Goal: Information Seeking & Learning: Learn about a topic

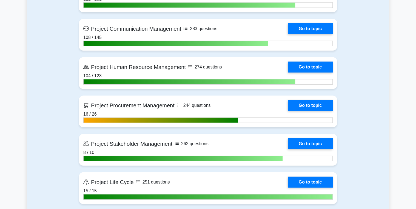
scroll to position [658, 0]
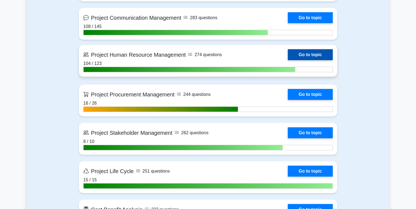
click at [307, 49] on link "Go to topic" at bounding box center [310, 54] width 45 height 11
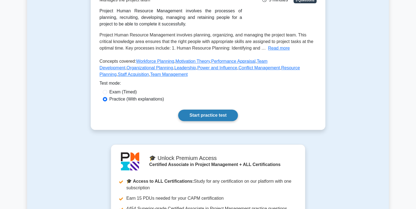
scroll to position [110, 0]
click at [192, 113] on link "Start practice test" at bounding box center [207, 115] width 59 height 12
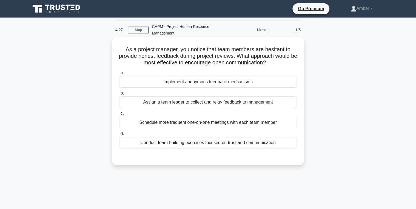
click at [199, 143] on div "Conduct team-building exercises focused on trust and communication" at bounding box center [208, 143] width 178 height 12
click at [119, 136] on input "d. Conduct team-building exercises focused on trust and communication" at bounding box center [119, 134] width 0 height 4
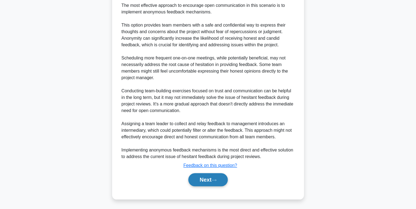
click at [207, 176] on button "Next" at bounding box center [207, 179] width 39 height 13
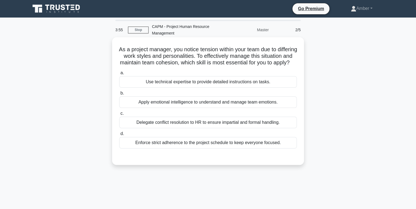
click at [194, 108] on div "Apply emotional intelligence to understand and manage team emotions." at bounding box center [208, 102] width 178 height 12
click at [119, 95] on input "b. Apply emotional intelligence to understand and manage team emotions." at bounding box center [119, 94] width 0 height 4
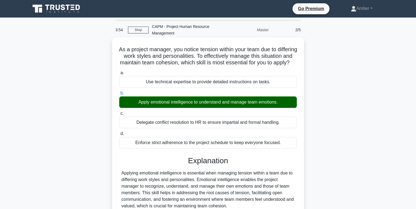
scroll to position [109, 0]
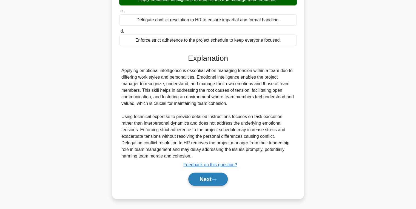
drag, startPoint x: 205, startPoint y: 183, endPoint x: 200, endPoint y: 183, distance: 5.2
click at [205, 183] on button "Next" at bounding box center [207, 179] width 39 height 13
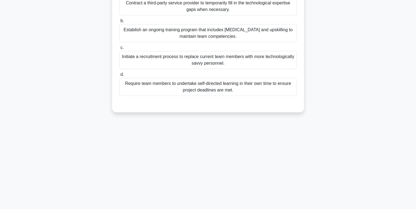
scroll to position [0, 0]
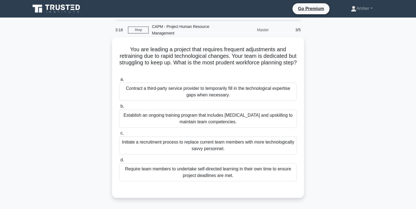
click at [173, 118] on div "Establish an ongoing training program that includes [MEDICAL_DATA] and upskilli…" at bounding box center [208, 119] width 178 height 18
click at [119, 108] on input "b. Establish an ongoing training program that includes [MEDICAL_DATA] and upski…" at bounding box center [119, 107] width 0 height 4
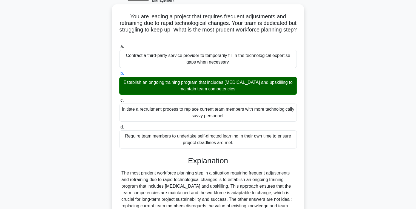
scroll to position [102, 0]
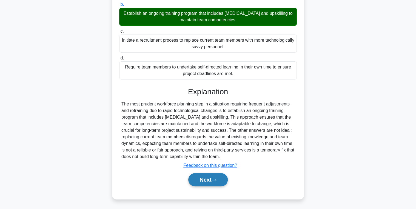
click at [198, 179] on button "Next" at bounding box center [207, 179] width 39 height 13
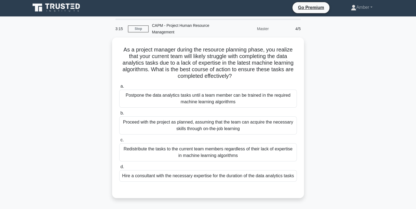
scroll to position [0, 0]
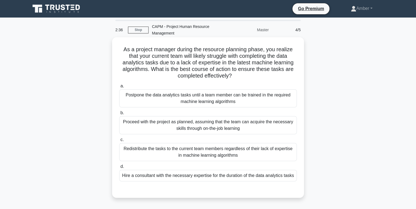
click at [188, 179] on div "Hire a consultant with the necessary expertise for the duration of the data ana…" at bounding box center [208, 176] width 178 height 12
click at [119, 169] on input "d. Hire a consultant with the necessary expertise for the duration of the data …" at bounding box center [119, 167] width 0 height 4
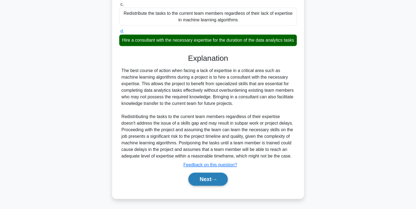
click at [200, 182] on button "Next" at bounding box center [207, 179] width 39 height 13
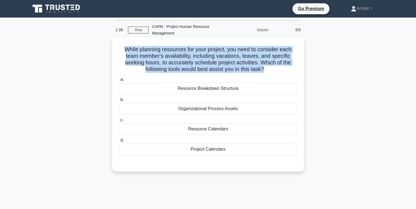
drag, startPoint x: 265, startPoint y: 68, endPoint x: 115, endPoint y: 46, distance: 151.5
click at [115, 46] on div "While planning resources for your project, you need to consider each team membe…" at bounding box center [207, 104] width 187 height 130
copy h5 "While planning resources for your project, you need to consider each team membe…"
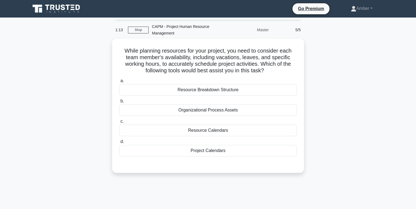
click at [357, 112] on div "While planning resources for your project, you need to consider each team membe…" at bounding box center [208, 109] width 362 height 141
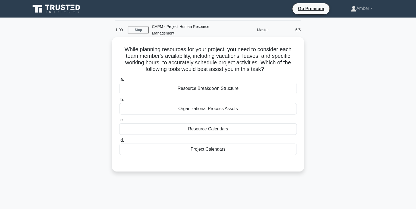
click at [171, 87] on div "Resource Breakdown Structure" at bounding box center [208, 89] width 178 height 12
click at [119, 81] on input "a. Resource Breakdown Structure" at bounding box center [119, 80] width 0 height 4
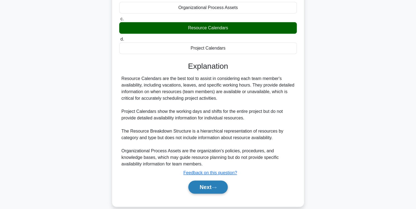
scroll to position [109, 0]
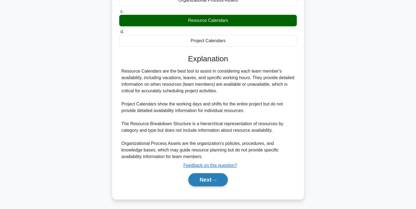
click at [215, 181] on button "Next" at bounding box center [207, 179] width 39 height 13
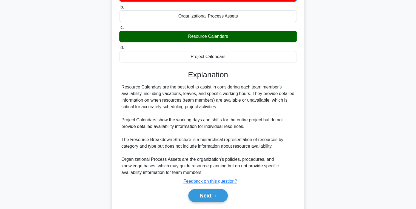
scroll to position [65, 0]
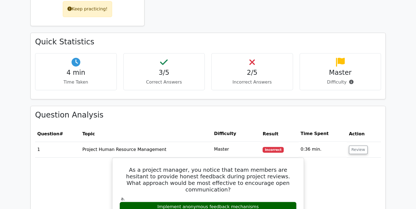
scroll to position [307, 0]
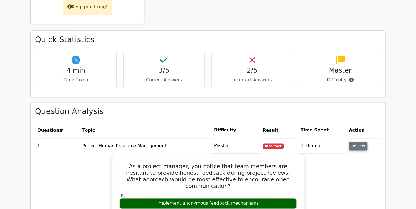
click at [355, 142] on button "Review" at bounding box center [358, 146] width 19 height 8
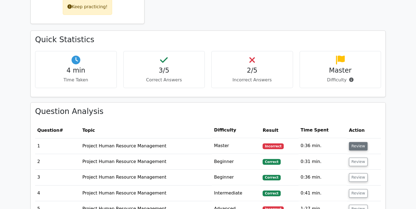
click at [355, 142] on button "Review" at bounding box center [358, 146] width 19 height 8
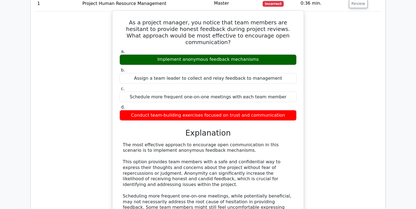
scroll to position [395, 0]
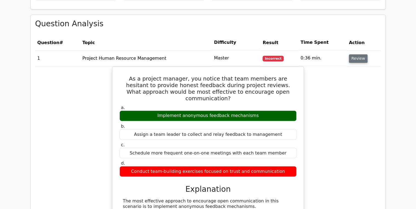
click at [356, 54] on button "Review" at bounding box center [358, 58] width 19 height 8
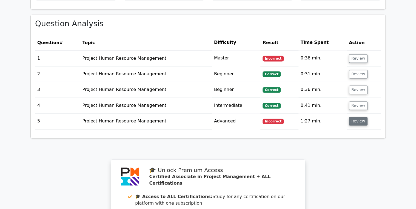
click at [362, 117] on button "Review" at bounding box center [358, 121] width 19 height 8
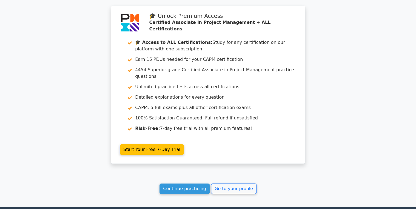
scroll to position [859, 0]
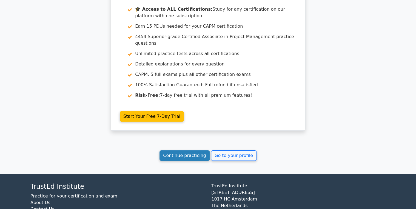
click at [177, 150] on link "Continue practicing" at bounding box center [185, 155] width 50 height 10
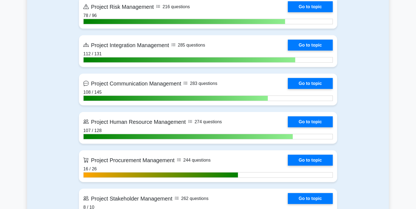
scroll to position [614, 0]
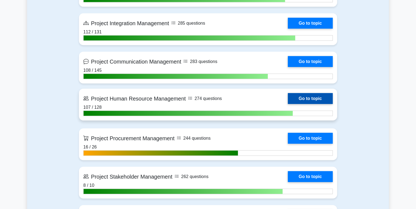
click at [311, 96] on link "Go to topic" at bounding box center [310, 98] width 45 height 11
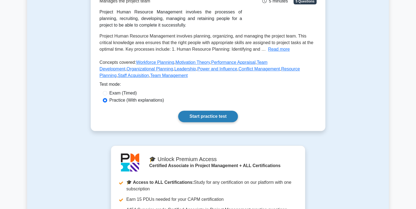
scroll to position [132, 0]
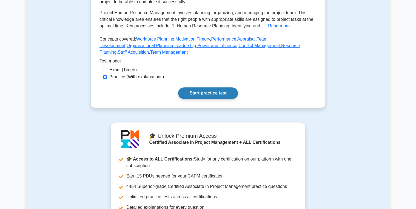
click at [214, 98] on link "Start practice test" at bounding box center [207, 93] width 59 height 12
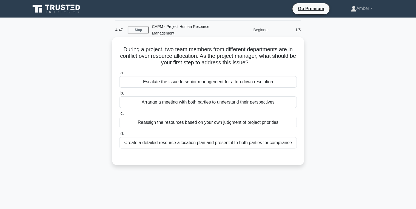
click at [172, 98] on div "Arrange a meeting with both parties to understand their perspectives" at bounding box center [208, 102] width 178 height 12
click at [119, 95] on input "b. Arrange a meeting with both parties to understand their perspectives" at bounding box center [119, 94] width 0 height 4
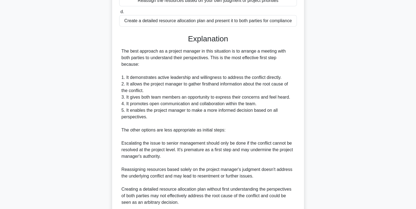
scroll to position [175, 0]
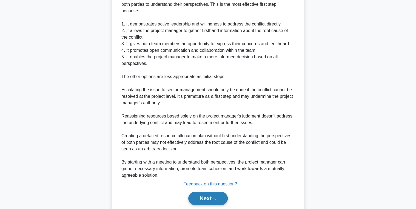
click at [202, 192] on button "Next" at bounding box center [207, 198] width 39 height 13
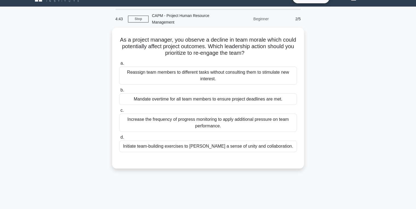
scroll to position [0, 0]
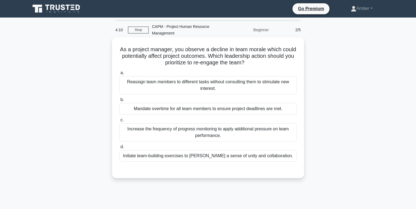
click at [210, 151] on div "Initiate team-building exercises to [PERSON_NAME] a sense of unity and collabor…" at bounding box center [208, 156] width 178 height 12
click at [119, 149] on input "d. Initiate team-building exercises to [PERSON_NAME] a sense of unity and colla…" at bounding box center [119, 147] width 0 height 4
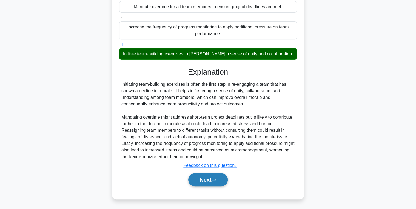
drag, startPoint x: 219, startPoint y: 180, endPoint x: 202, endPoint y: 177, distance: 16.6
click at [219, 180] on button "Next" at bounding box center [207, 179] width 39 height 13
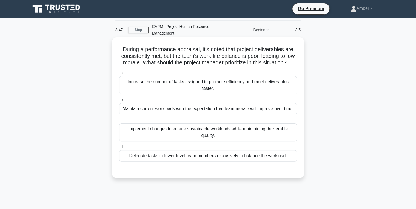
click at [181, 139] on div "Implement changes to ensure sustainable workloads while maintaining deliverable…" at bounding box center [208, 132] width 178 height 18
click at [119, 122] on input "c. Implement changes to ensure sustainable workloads while maintaining delivera…" at bounding box center [119, 120] width 0 height 4
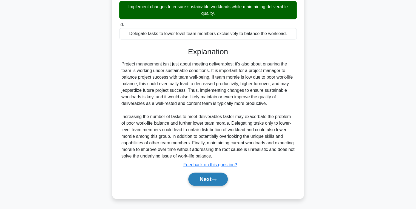
click at [204, 184] on button "Next" at bounding box center [207, 179] width 39 height 13
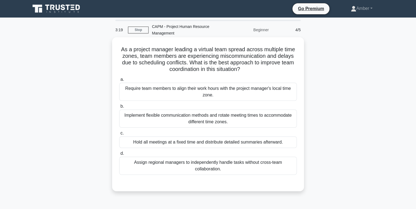
click at [166, 116] on div "Implement flexible communication methods and rotate meeting times to accommodat…" at bounding box center [208, 119] width 178 height 18
click at [119, 108] on input "b. Implement flexible communication methods and rotate meeting times to accommo…" at bounding box center [119, 107] width 0 height 4
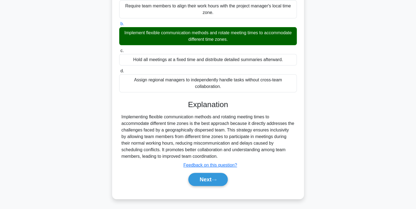
scroll to position [87, 0]
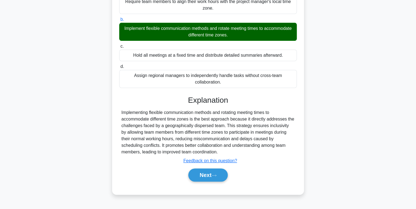
click at [194, 171] on button "Next" at bounding box center [207, 175] width 39 height 13
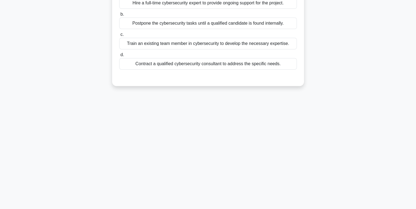
scroll to position [0, 0]
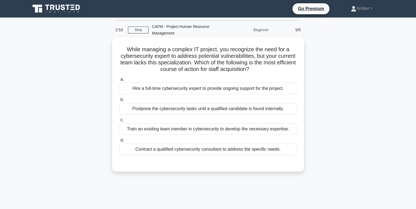
click at [178, 147] on div "Contract a qualified cybersecurity consultant to address the specific needs." at bounding box center [208, 150] width 178 height 12
click at [119, 142] on input "d. Contract a qualified cybersecurity consultant to address the specific needs." at bounding box center [119, 141] width 0 height 4
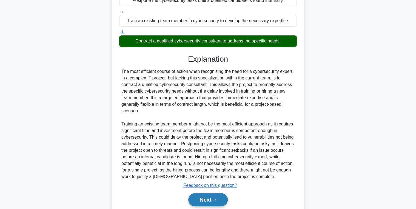
scroll to position [128, 0]
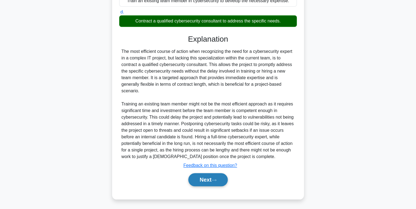
click at [209, 179] on button "Next" at bounding box center [207, 179] width 39 height 13
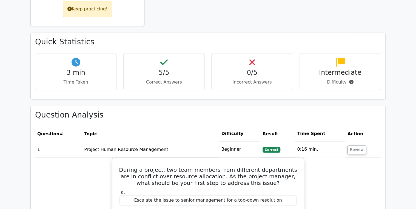
scroll to position [329, 0]
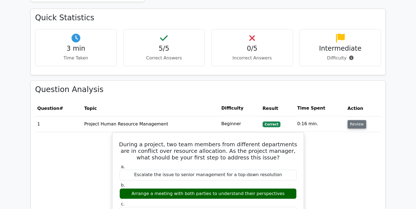
click at [355, 120] on button "Review" at bounding box center [357, 124] width 19 height 8
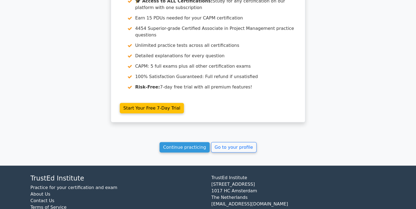
scroll to position [592, 0]
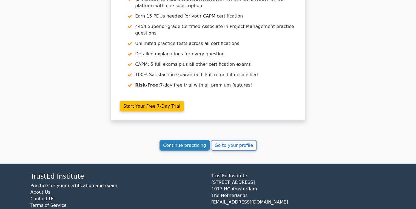
click at [183, 140] on link "Continue practicing" at bounding box center [185, 145] width 50 height 10
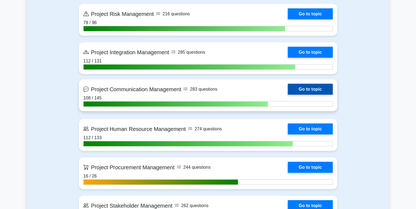
scroll to position [592, 0]
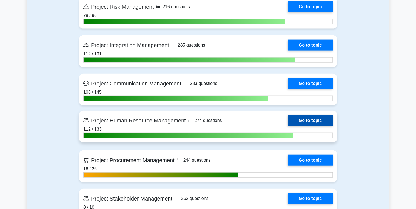
click at [306, 122] on link "Go to topic" at bounding box center [310, 120] width 45 height 11
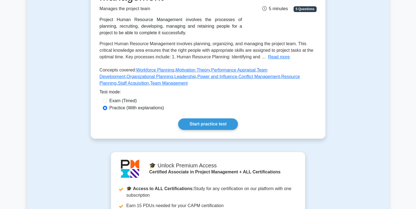
scroll to position [110, 0]
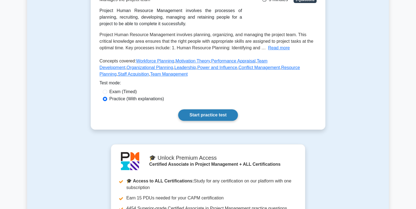
click at [204, 116] on link "Start practice test" at bounding box center [207, 115] width 59 height 12
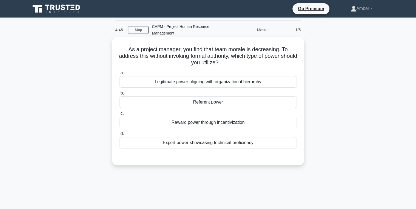
click at [194, 99] on div "Referent power" at bounding box center [208, 102] width 178 height 12
click at [119, 95] on input "b. Referent power" at bounding box center [119, 94] width 0 height 4
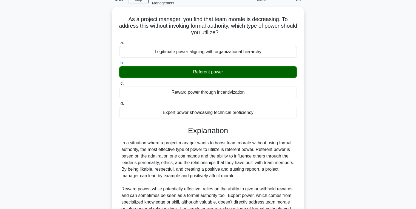
scroll to position [102, 0]
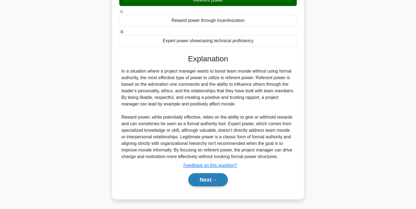
click at [203, 181] on button "Next" at bounding box center [207, 179] width 39 height 13
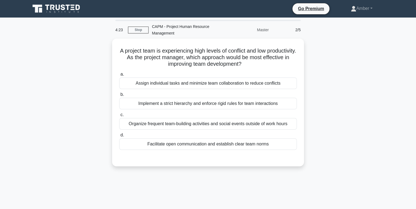
scroll to position [22, 0]
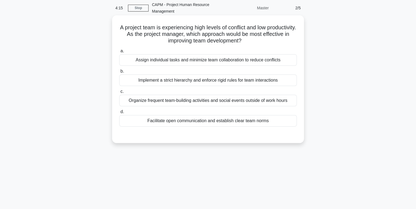
click at [191, 118] on div "Facilitate open communication and establish clear team norms" at bounding box center [208, 121] width 178 height 12
click at [119, 114] on input "d. Facilitate open communication and establish clear team norms" at bounding box center [119, 112] width 0 height 4
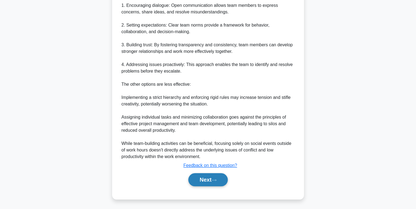
click at [214, 177] on button "Next" at bounding box center [207, 179] width 39 height 13
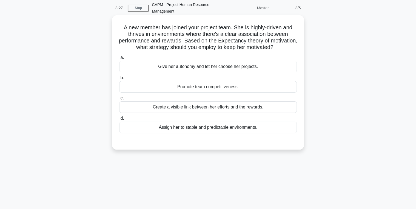
click at [177, 113] on div "Create a visible link between her efforts and the rewards." at bounding box center [208, 107] width 178 height 12
click at [119, 100] on input "c. Create a visible link between her efforts and the rewards." at bounding box center [119, 98] width 0 height 4
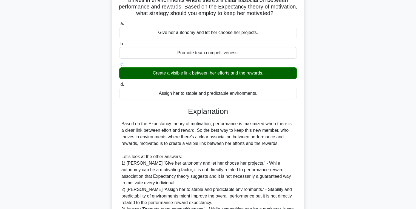
scroll to position [128, 0]
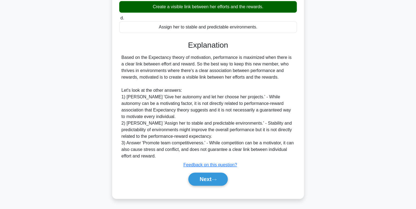
click at [201, 172] on div "Next" at bounding box center [208, 179] width 178 height 18
click at [203, 181] on button "Next" at bounding box center [207, 179] width 39 height 13
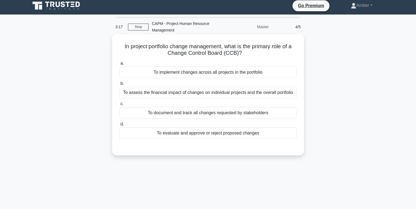
scroll to position [0, 0]
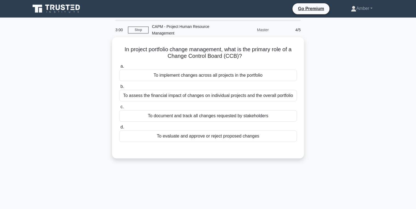
click at [180, 136] on div "To evaluate and approve or reject proposed changes" at bounding box center [208, 136] width 178 height 12
click at [119, 129] on input "d. To evaluate and approve or reject proposed changes" at bounding box center [119, 128] width 0 height 4
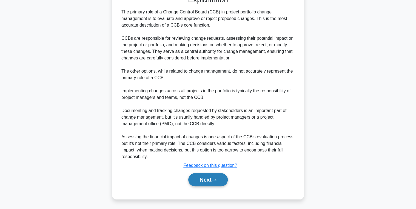
click at [206, 176] on button "Next" at bounding box center [207, 179] width 39 height 13
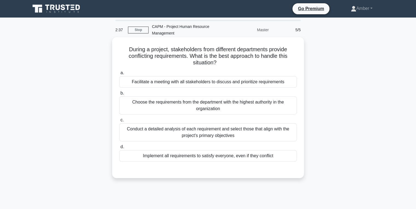
click at [151, 80] on div "Facilitate a meeting with all stakeholders to discuss and prioritize requiremen…" at bounding box center [208, 82] width 178 height 12
click at [119, 75] on input "a. Facilitate a meeting with all stakeholders to discuss and prioritize require…" at bounding box center [119, 73] width 0 height 4
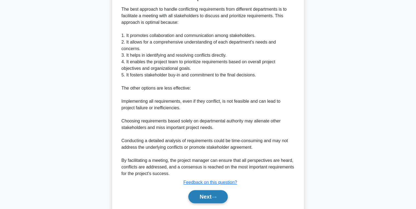
scroll to position [187, 0]
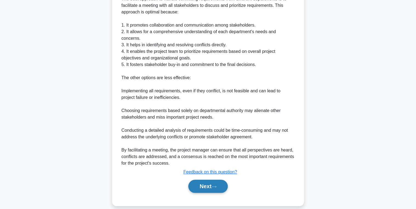
click at [206, 180] on button "Next" at bounding box center [207, 186] width 39 height 13
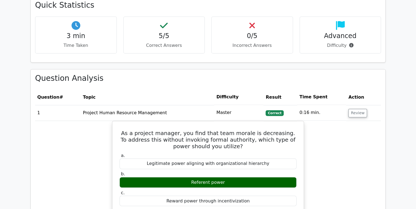
scroll to position [351, 0]
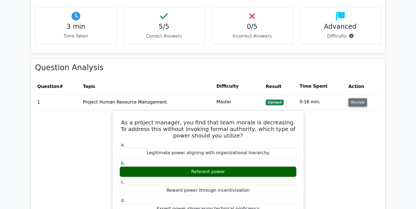
click at [358, 98] on button "Review" at bounding box center [357, 102] width 19 height 8
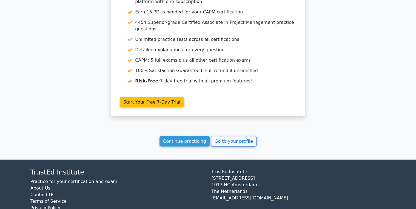
scroll to position [597, 0]
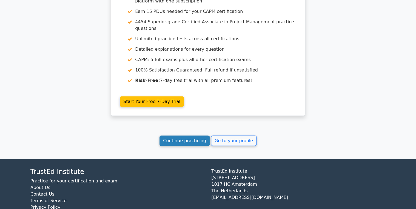
click at [181, 136] on link "Continue practicing" at bounding box center [185, 141] width 50 height 10
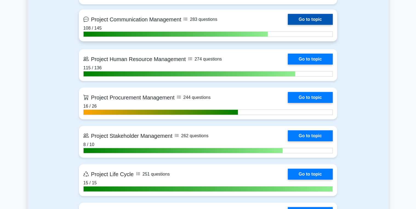
scroll to position [658, 0]
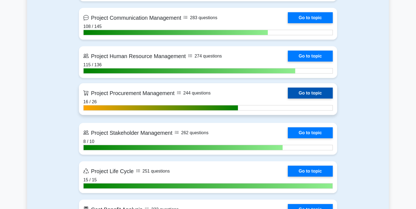
click at [305, 92] on link "Go to topic" at bounding box center [310, 93] width 45 height 11
